Goal: Information Seeking & Learning: Check status

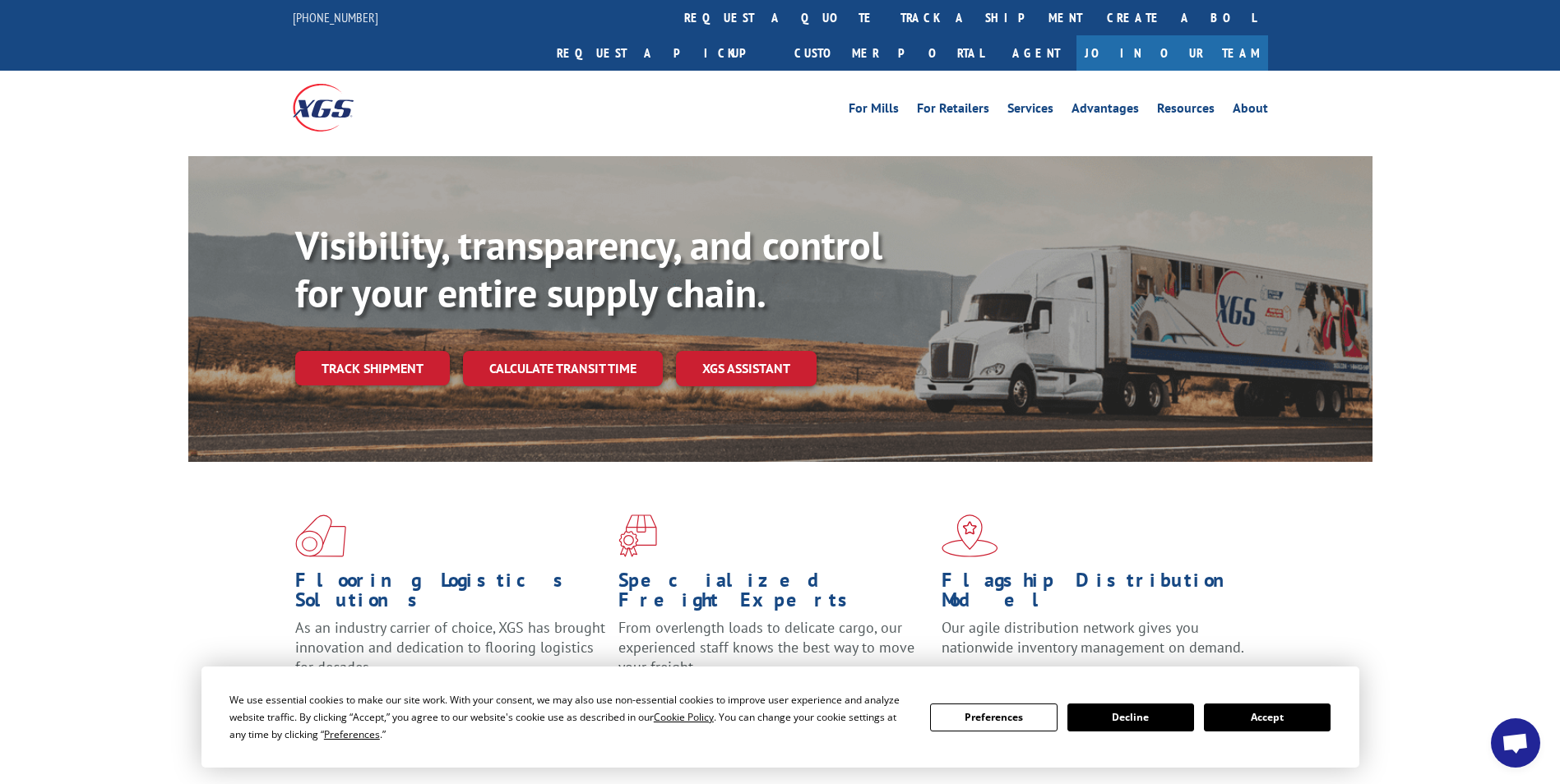
click at [888, 26] on link "track a shipment" at bounding box center [991, 17] width 206 height 35
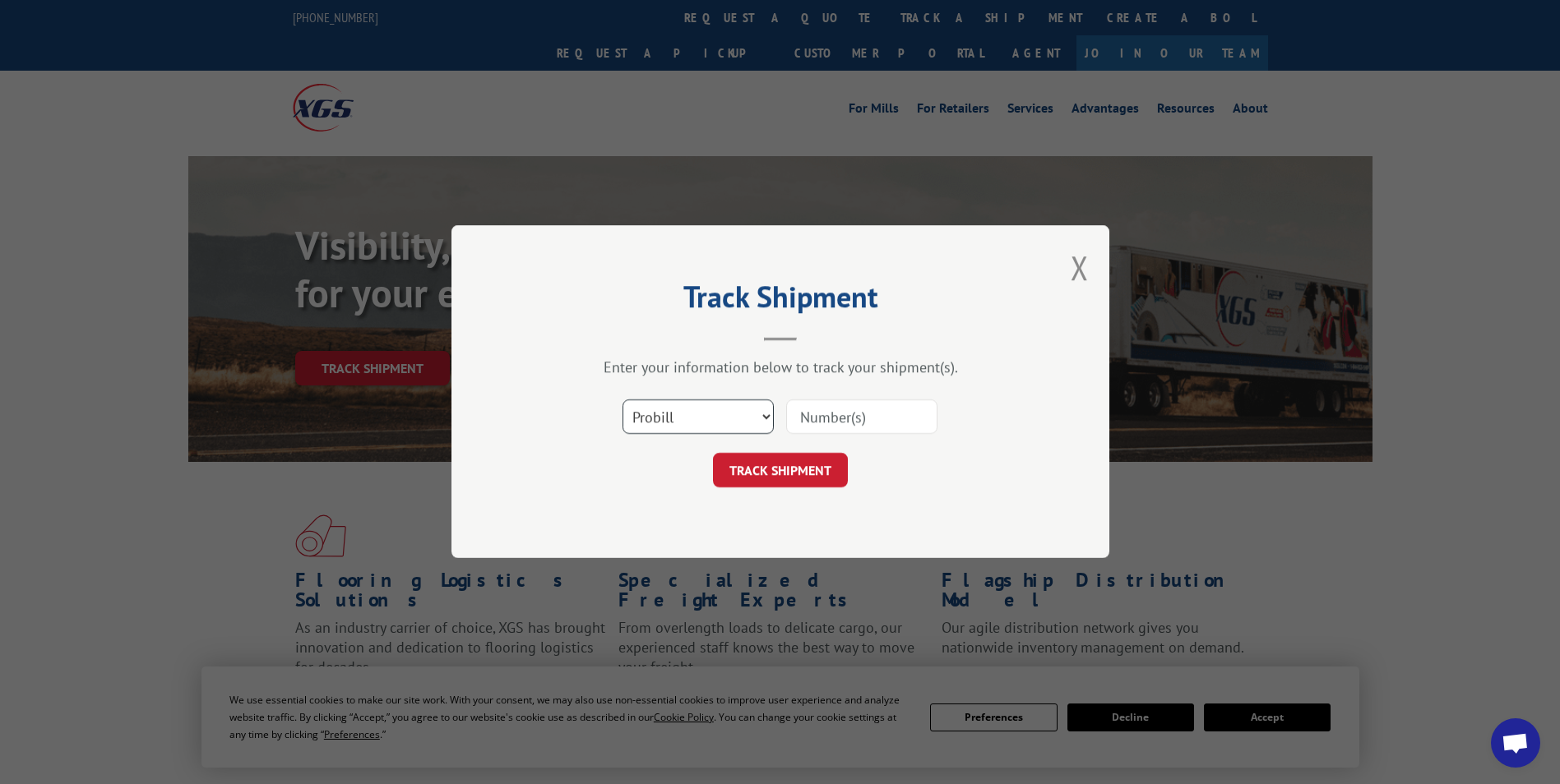
drag, startPoint x: 665, startPoint y: 414, endPoint x: 665, endPoint y: 434, distance: 20.0
click at [665, 414] on select "Select category... Probill BOL PO" at bounding box center [697, 417] width 151 height 34
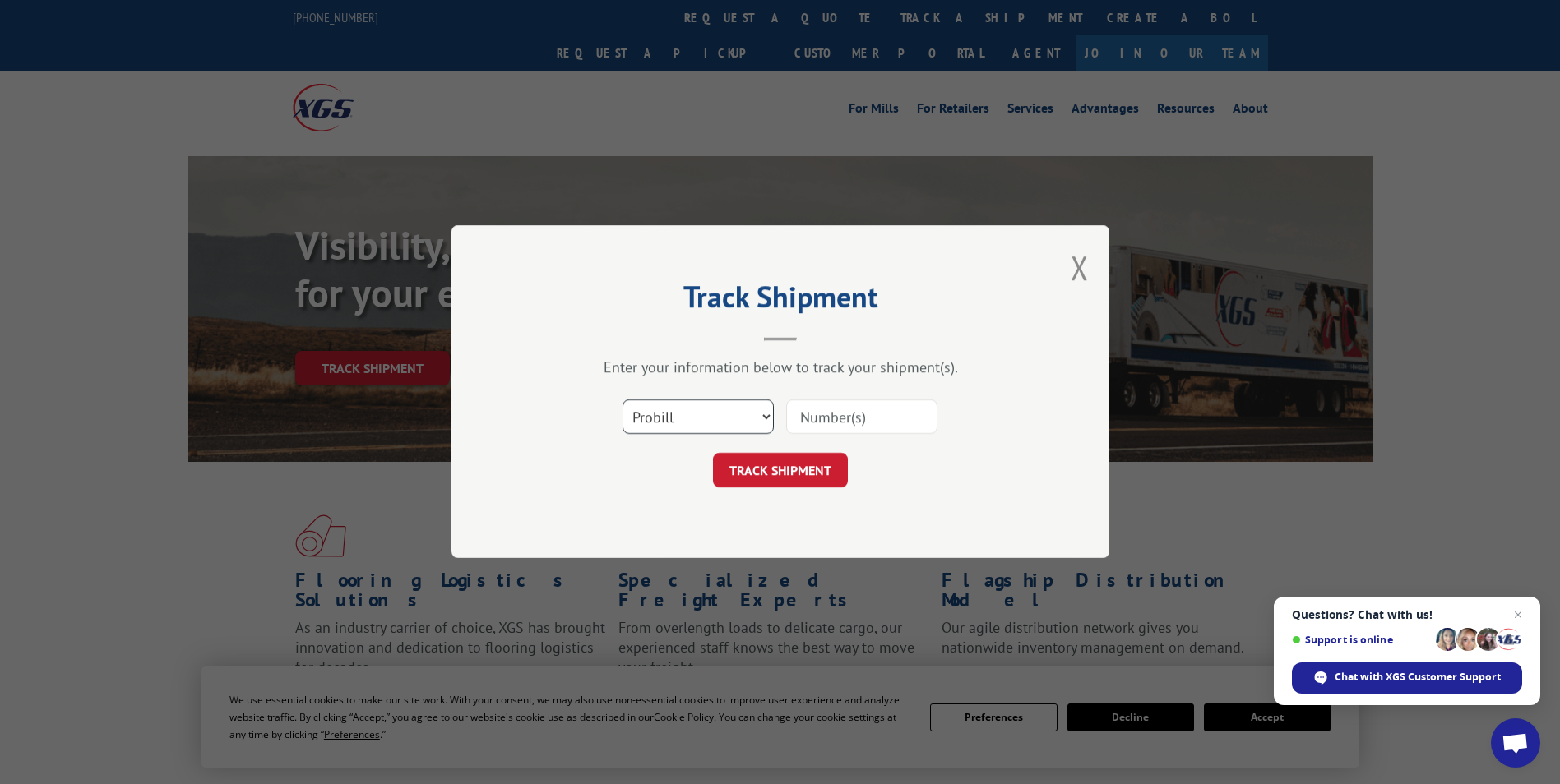
select select "po"
click at [622, 400] on select "Select category... Probill BOL PO" at bounding box center [697, 417] width 151 height 34
paste input "88536855"
click at [831, 417] on input "88536855" at bounding box center [861, 417] width 151 height 34
type input "88536855"
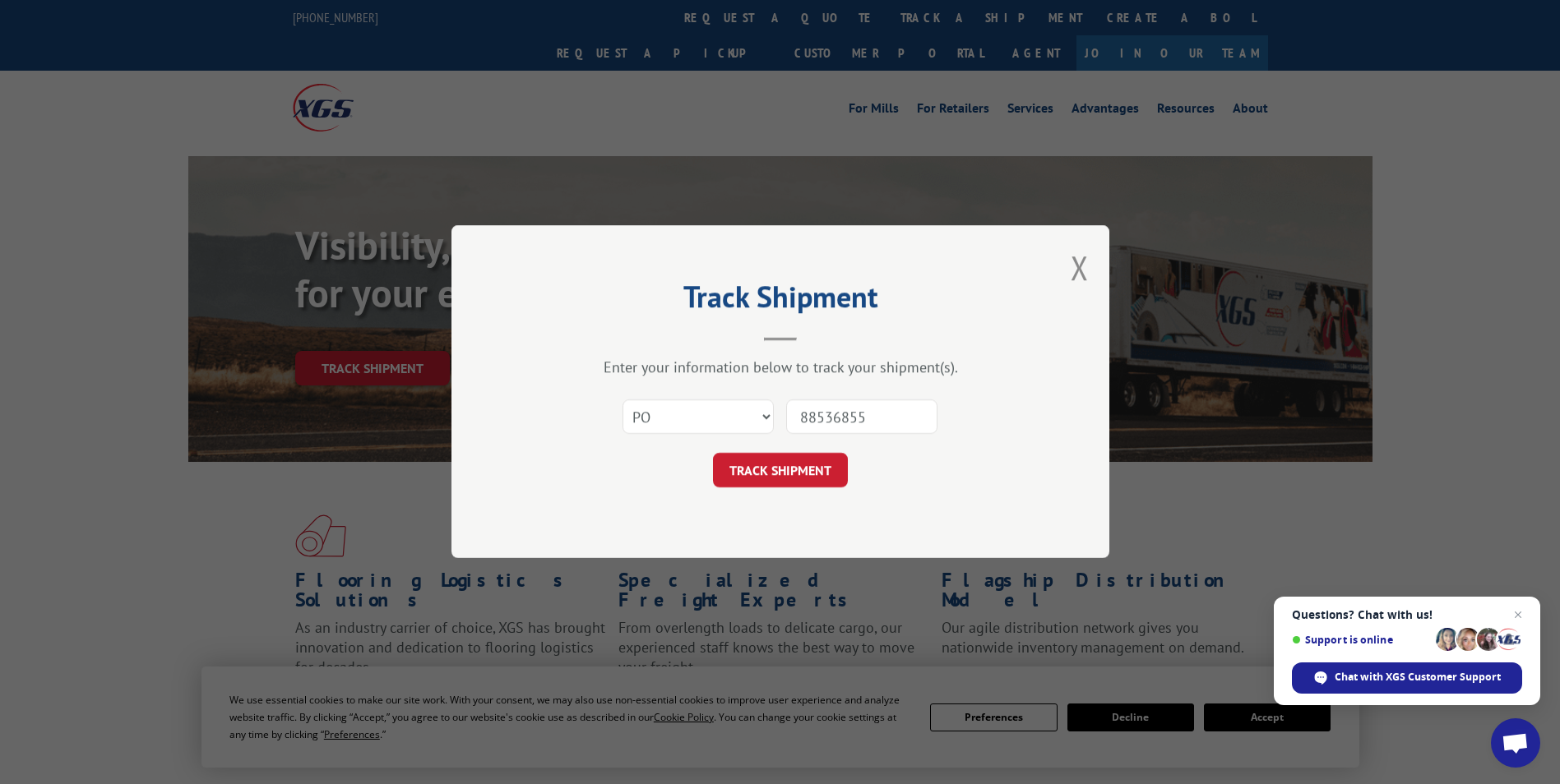
click at [791, 464] on button "TRACK SHIPMENT" at bounding box center [780, 471] width 135 height 34
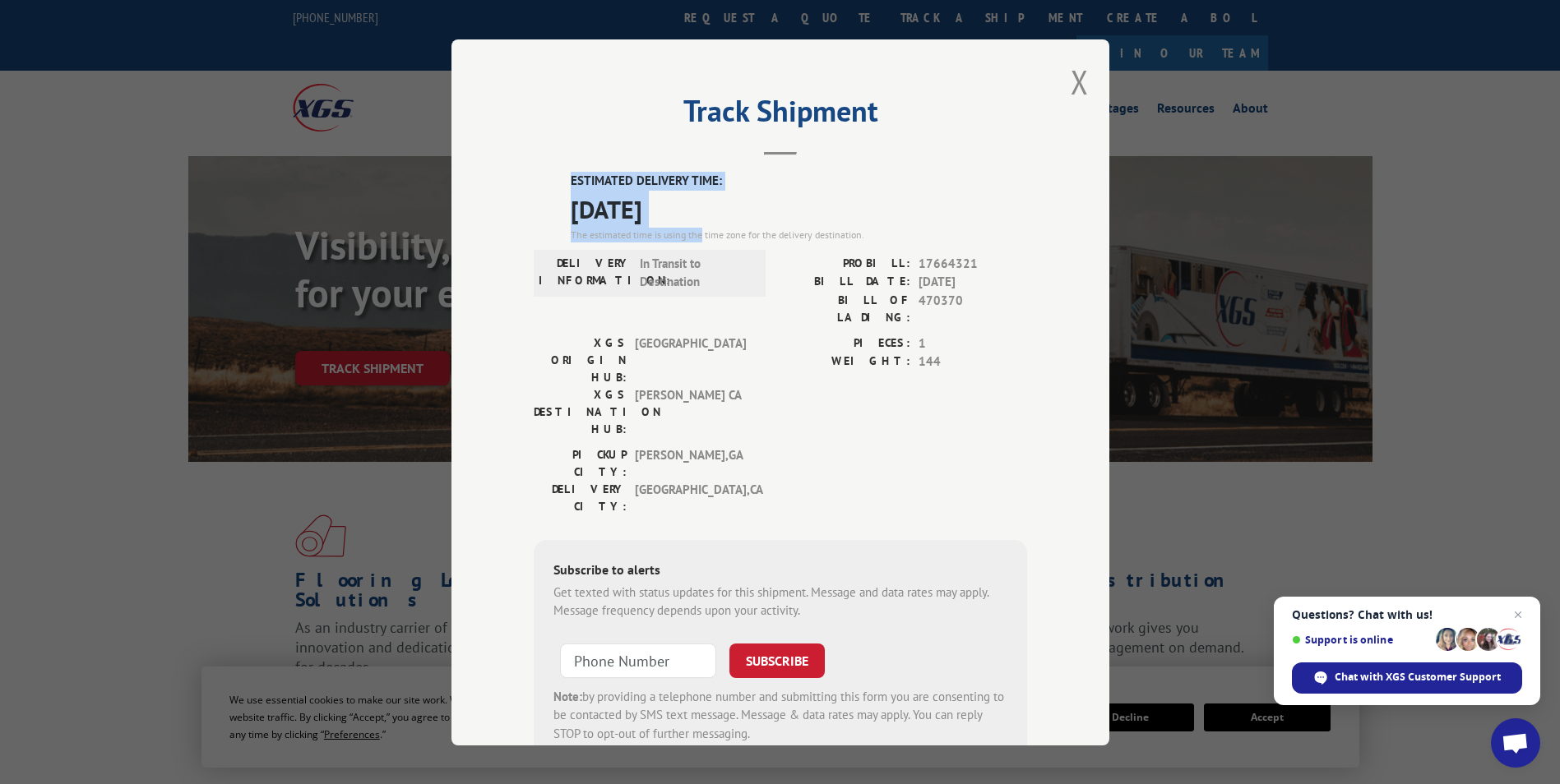
drag, startPoint x: 562, startPoint y: 177, endPoint x: 696, endPoint y: 228, distance: 143.4
click at [696, 228] on div "ESTIMATED DELIVERY TIME: [DATE] The estimated time is using the time zone for t…" at bounding box center [780, 467] width 493 height 591
click at [1070, 76] on button "Close modal" at bounding box center [1079, 81] width 18 height 43
click at [1060, 95] on ul "For [PERSON_NAME] For Retailers Services Advantages Resources About" at bounding box center [1058, 107] width 437 height 24
